Goal: Task Accomplishment & Management: Use online tool/utility

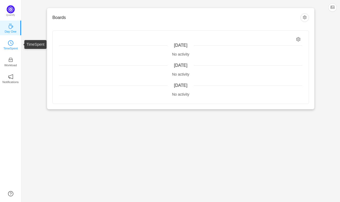
click at [11, 41] on icon "icon: clock-circle" at bounding box center [10, 42] width 5 height 5
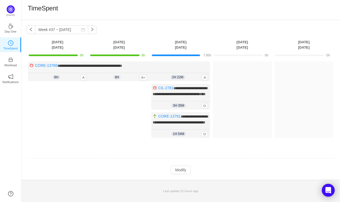
scroll to position [4, 0]
click at [32, 27] on button "button" at bounding box center [31, 29] width 9 height 9
type input "Week #36 ~ [DATE]"
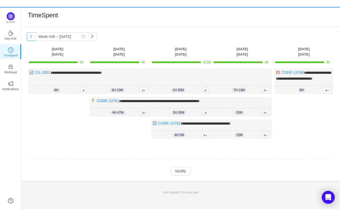
scroll to position [0, 0]
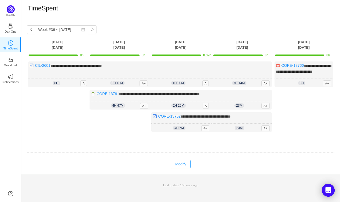
click at [182, 168] on button "Modify" at bounding box center [181, 164] width 20 height 9
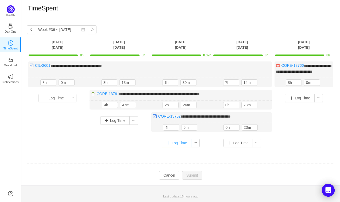
click at [168, 147] on button "Log Time" at bounding box center [177, 143] width 30 height 9
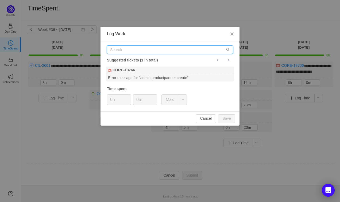
click at [154, 53] on input "text" at bounding box center [170, 49] width 126 height 9
click at [158, 52] on input "text" at bounding box center [170, 49] width 126 height 9
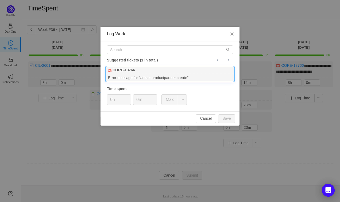
click at [154, 72] on div "CORE-13766" at bounding box center [170, 70] width 128 height 7
click at [145, 102] on input "0m" at bounding box center [145, 100] width 24 height 10
drag, startPoint x: 122, startPoint y: 98, endPoint x: 91, endPoint y: 98, distance: 31.8
click at [91, 98] on div "Log Work Suggested tickets (1 in total) CORE-13766 Error message for "admin.pro…" at bounding box center [170, 101] width 340 height 202
click at [228, 115] on button "Save" at bounding box center [226, 118] width 17 height 9
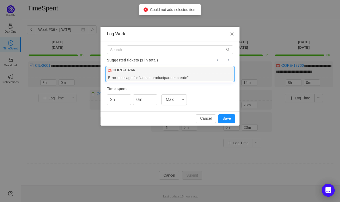
click at [195, 76] on div "Error message for "admin.productpartner.create"" at bounding box center [170, 77] width 128 height 7
click at [173, 72] on div "CORE-13766" at bounding box center [170, 70] width 128 height 7
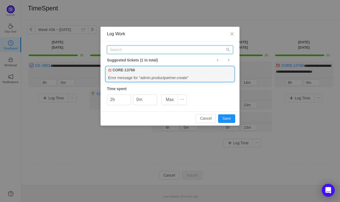
click at [166, 51] on input "text" at bounding box center [170, 49] width 126 height 9
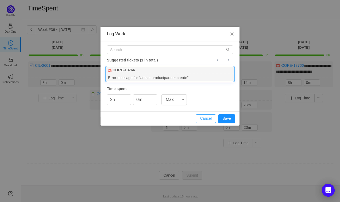
click at [200, 122] on button "Cancel" at bounding box center [206, 118] width 20 height 9
type input "0h"
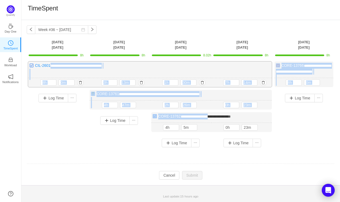
drag, startPoint x: 200, startPoint y: 122, endPoint x: 166, endPoint y: 61, distance: 70.1
click at [166, 63] on div "**********" at bounding box center [181, 106] width 308 height 90
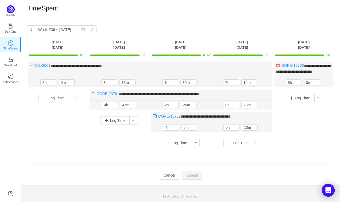
click at [168, 9] on div "TimeSpent" at bounding box center [181, 9] width 306 height 11
